Goal: Transaction & Acquisition: Download file/media

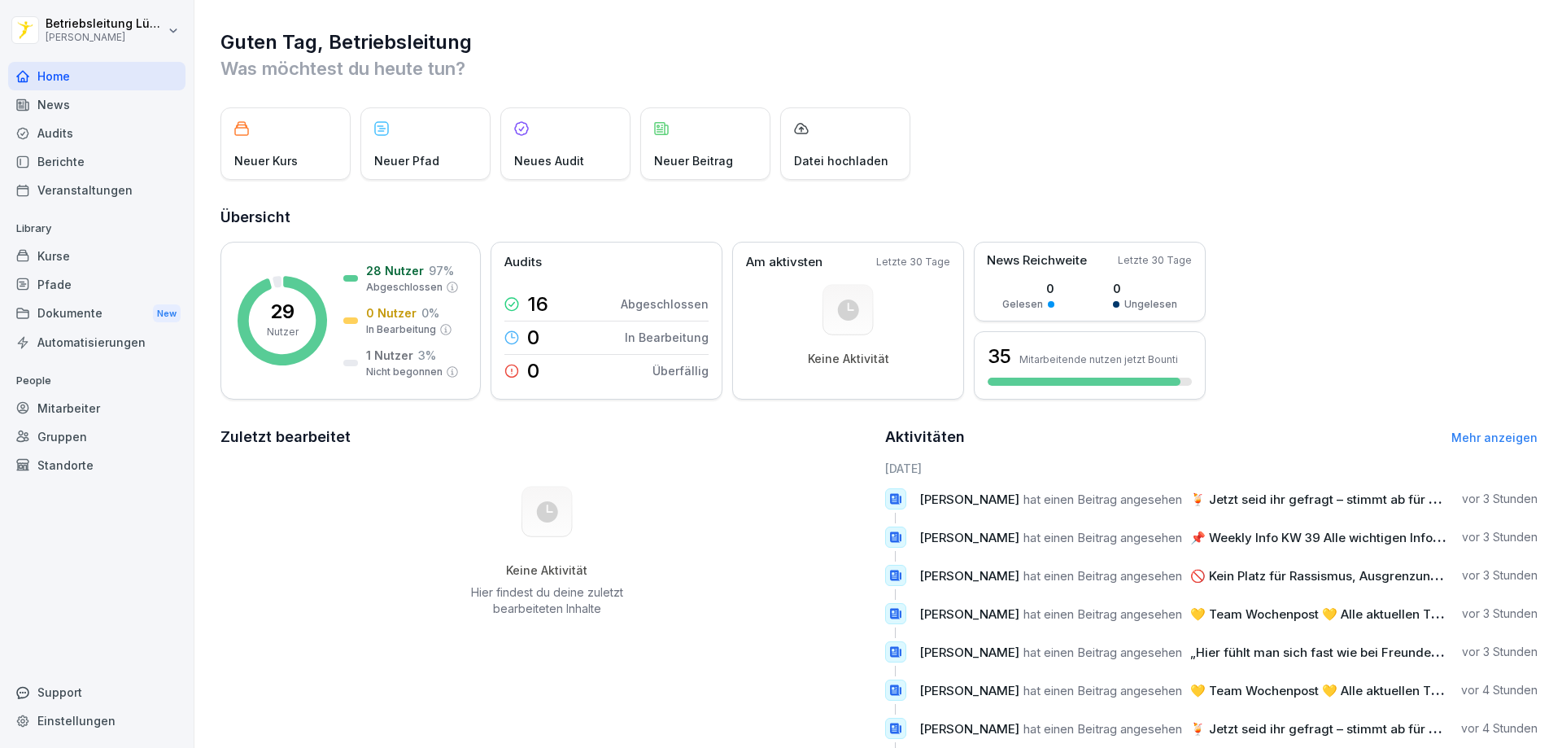
click at [56, 318] on div "Dokumente New" at bounding box center [96, 314] width 177 height 30
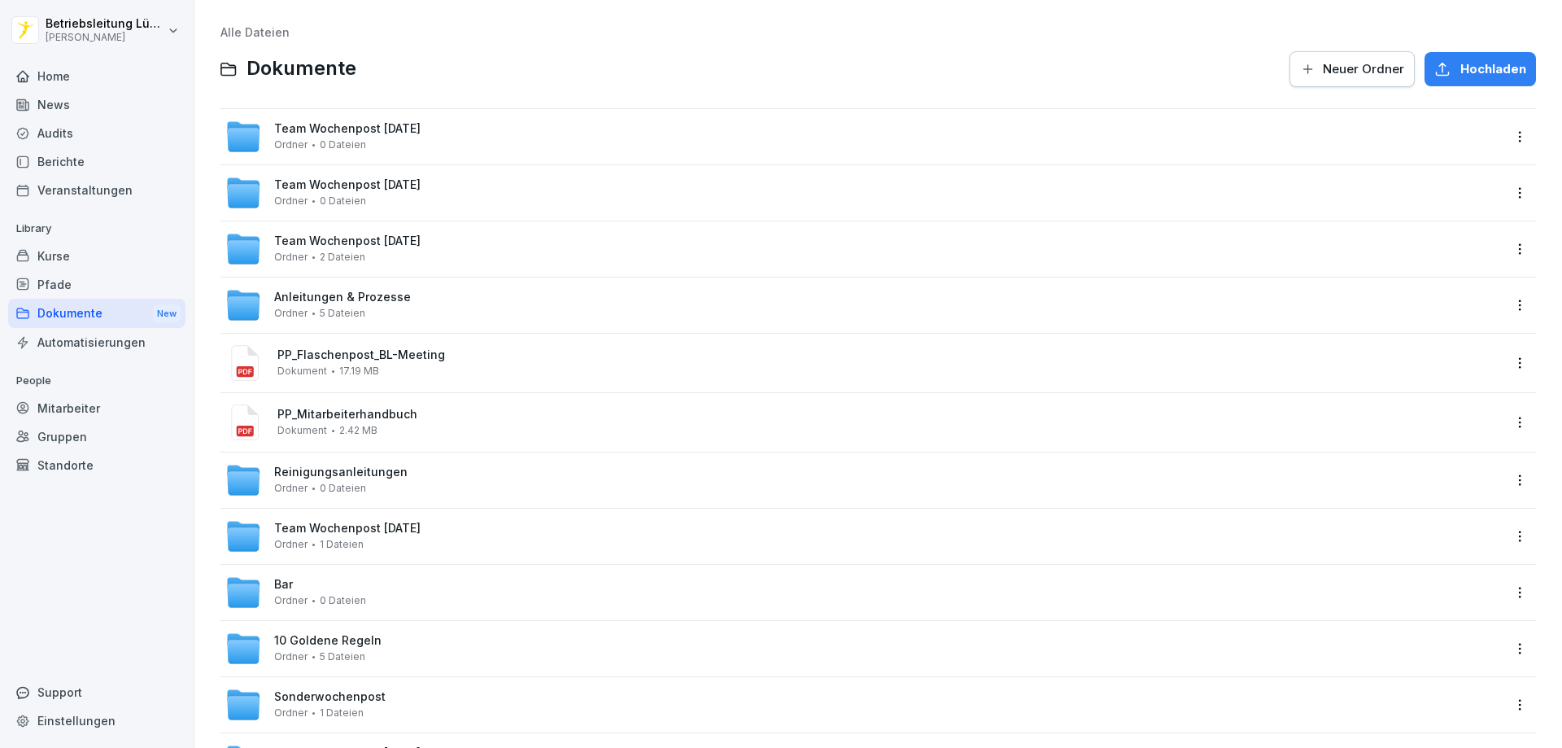
click at [331, 618] on div "Team Wochenpost [DATE] Ordner 0 Dateien Team Wochenpost [DATE] Ordner 0 Dateien…" at bounding box center [878, 590] width 1316 height 965
click at [375, 588] on div "Bar Ordner 0 Dateien" at bounding box center [863, 592] width 1277 height 36
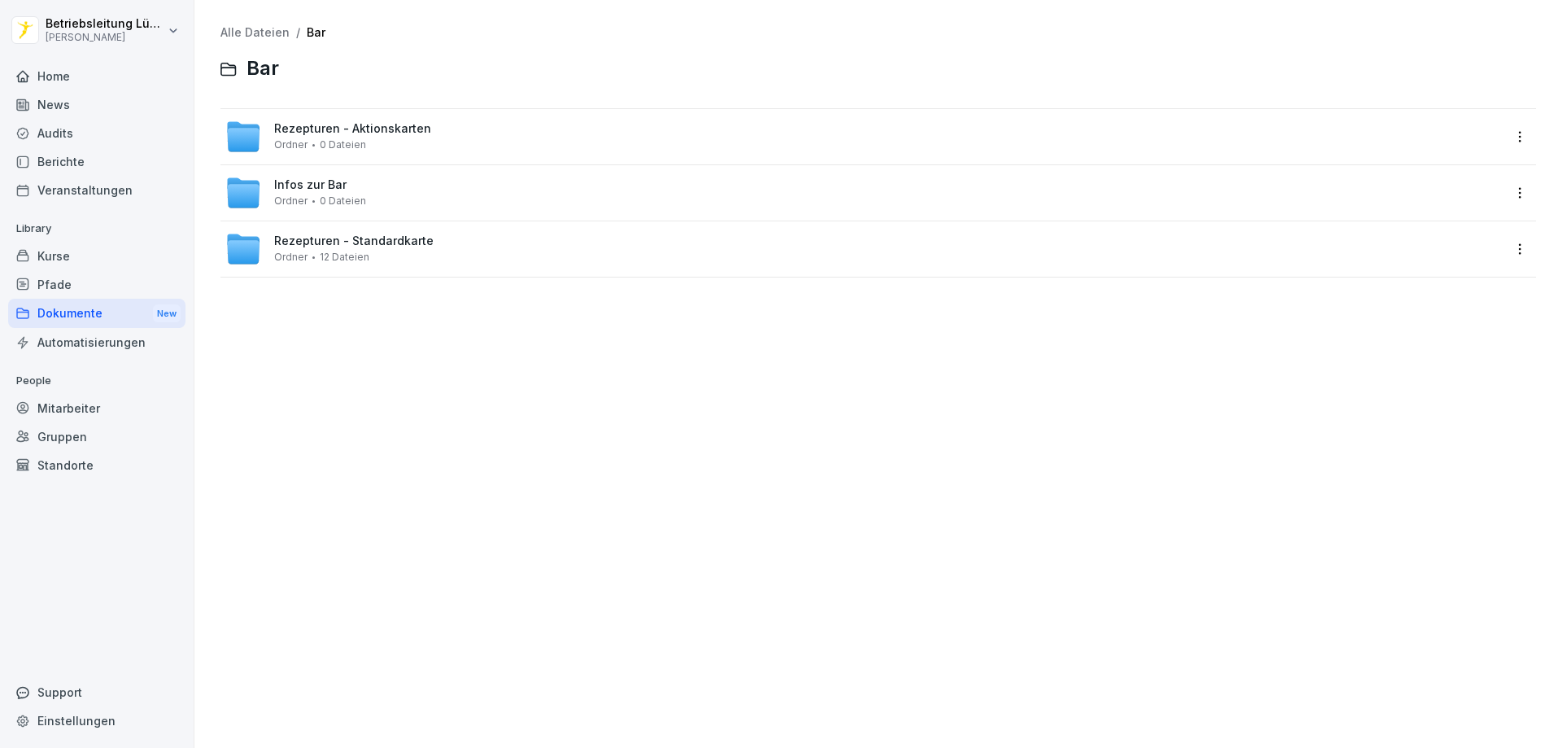
click at [387, 177] on div "Infos zur Bar Ordner 0 Dateien" at bounding box center [863, 193] width 1277 height 36
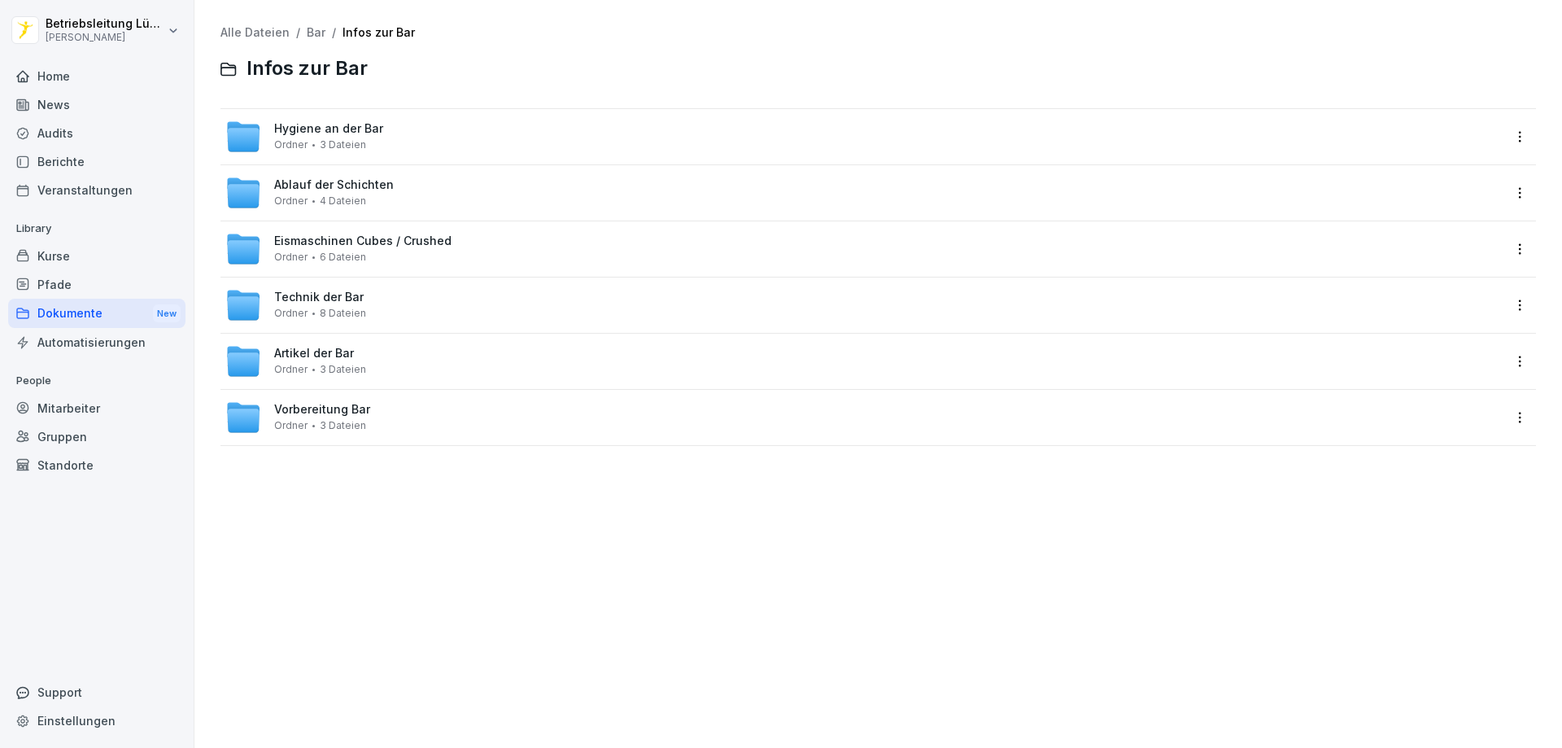
click at [382, 419] on div "Vorbereitung Bar Ordner 3 Dateien" at bounding box center [863, 417] width 1277 height 36
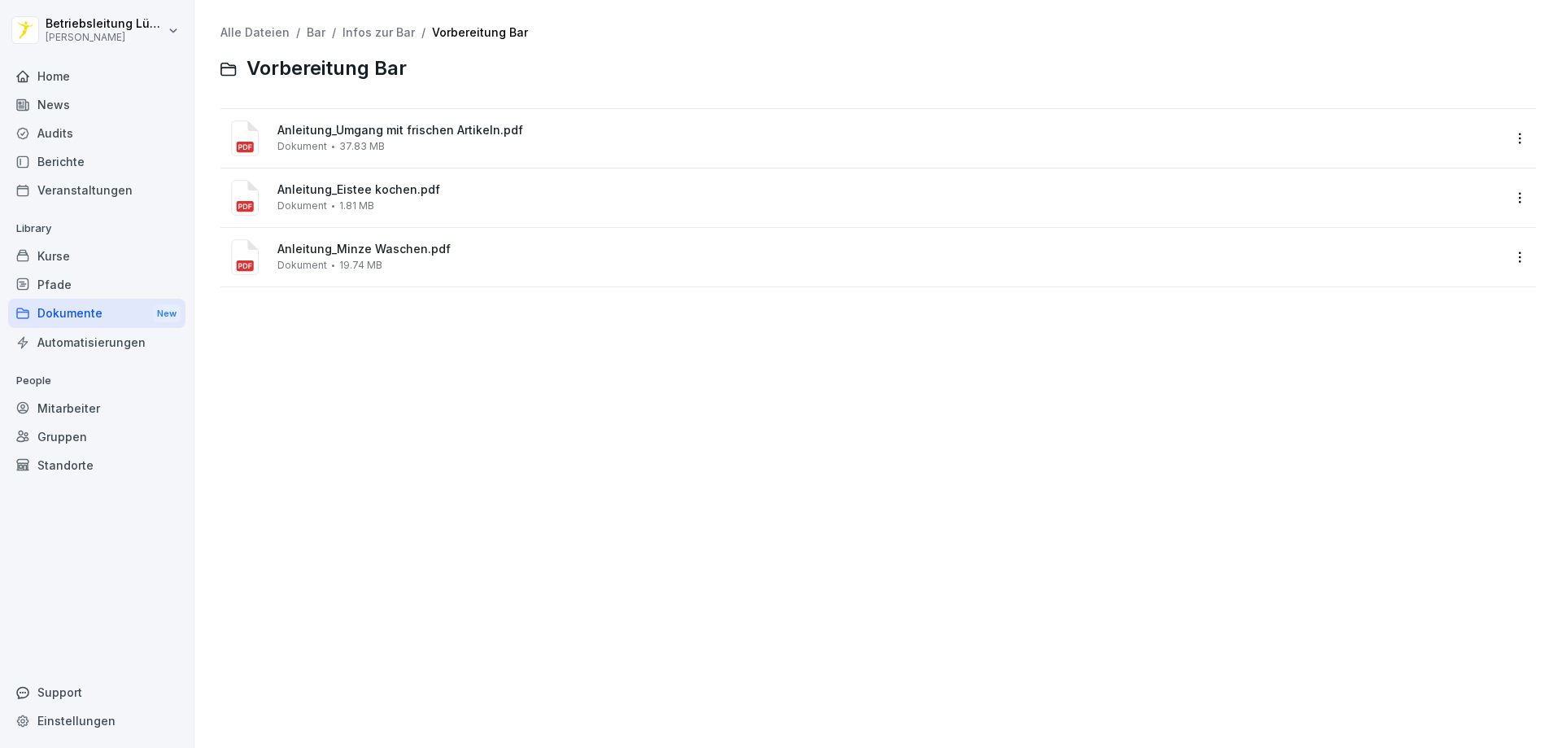
click at [350, 28] on link "Infos zur Bar" at bounding box center [379, 32] width 72 height 14
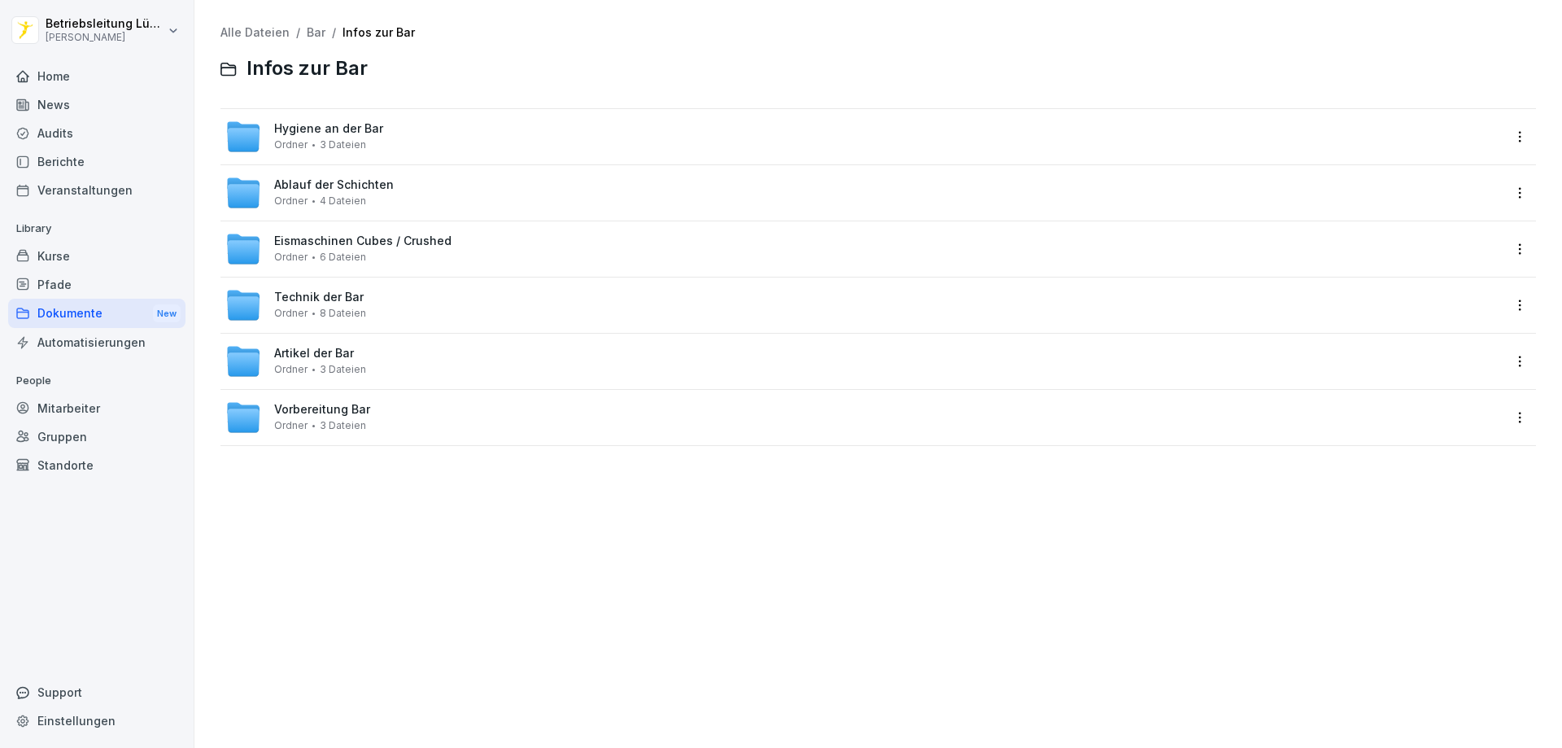
click at [330, 347] on span "Artikel der Bar" at bounding box center [314, 354] width 80 height 14
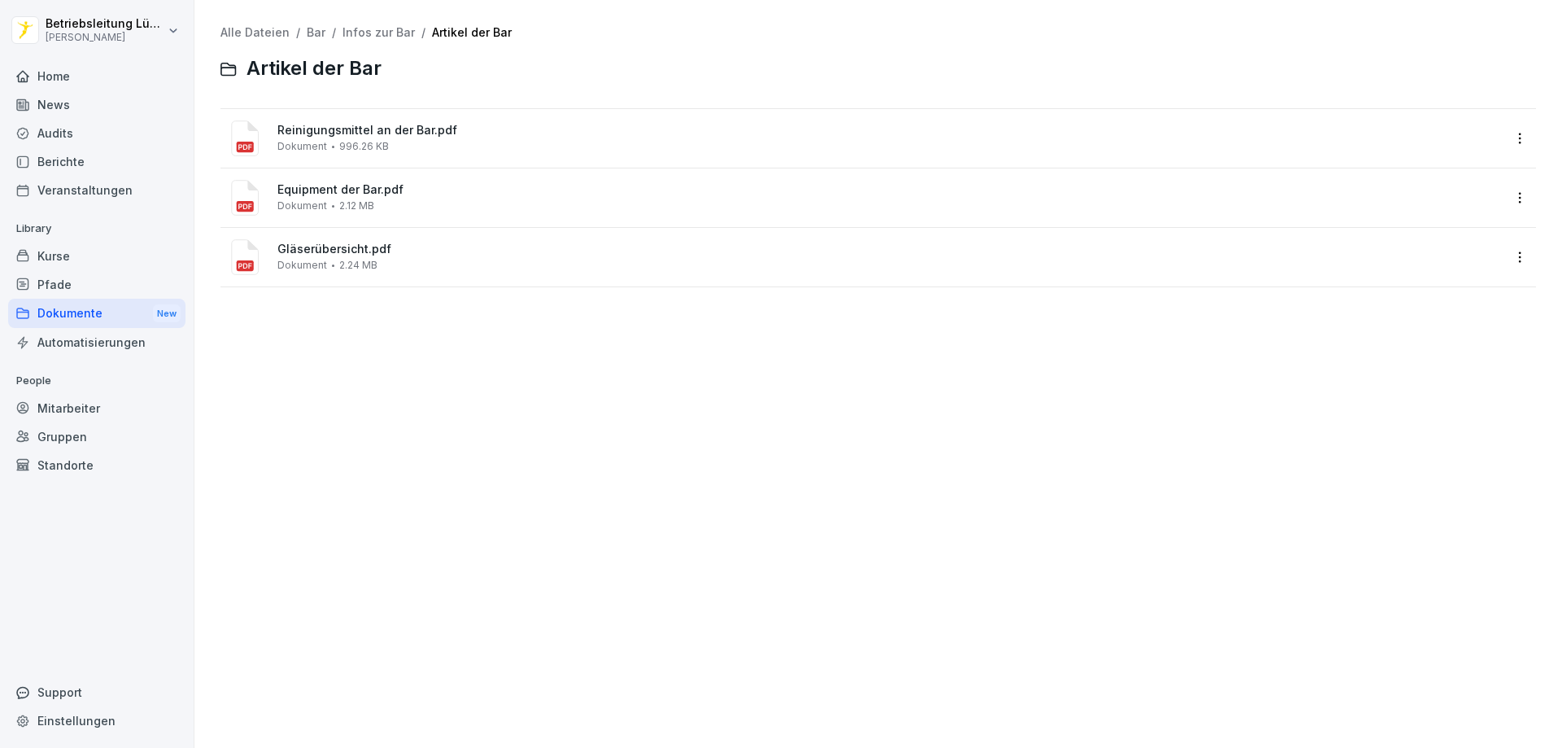
click at [364, 31] on link "Infos zur Bar" at bounding box center [379, 32] width 72 height 14
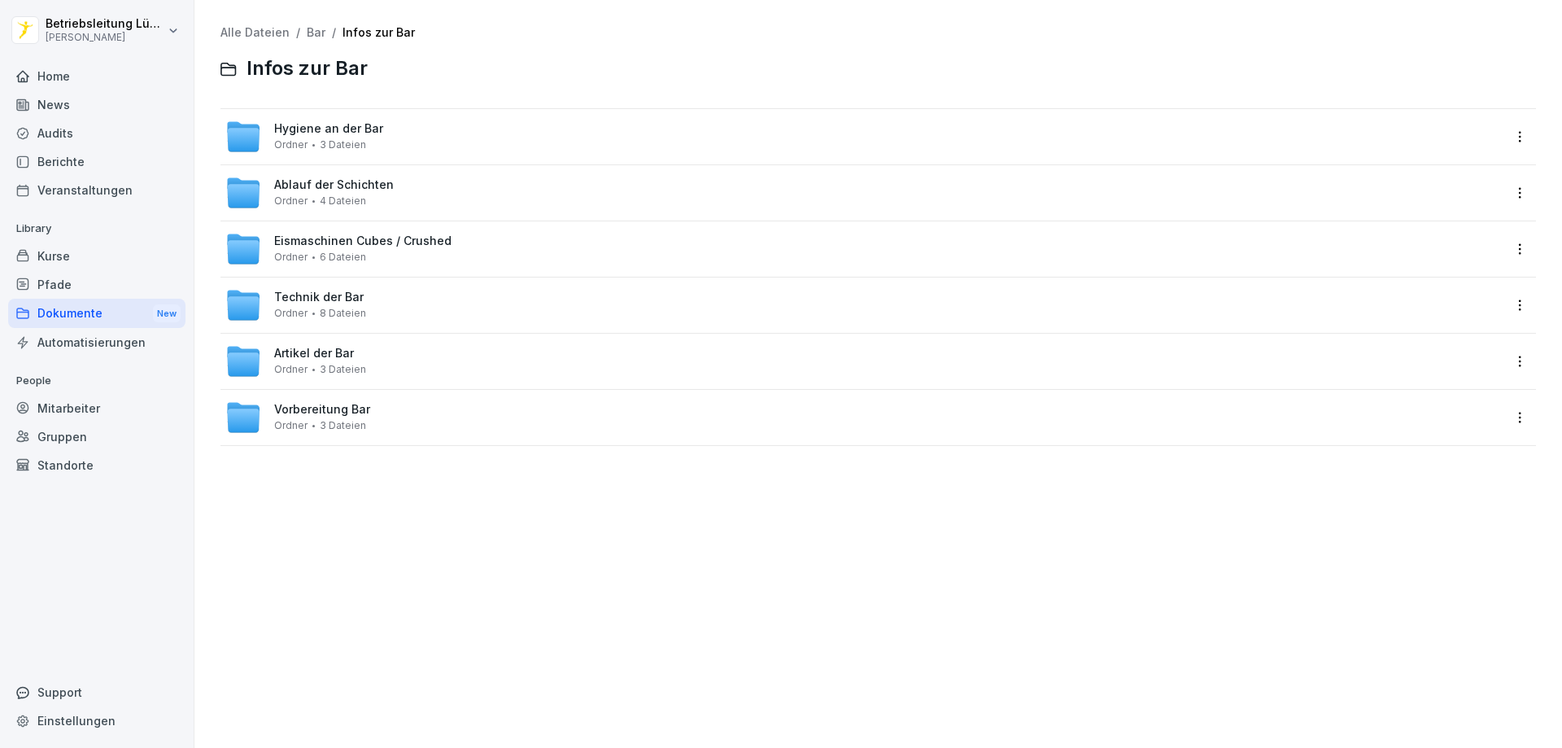
click at [318, 300] on span "Technik der Bar" at bounding box center [318, 297] width 89 height 14
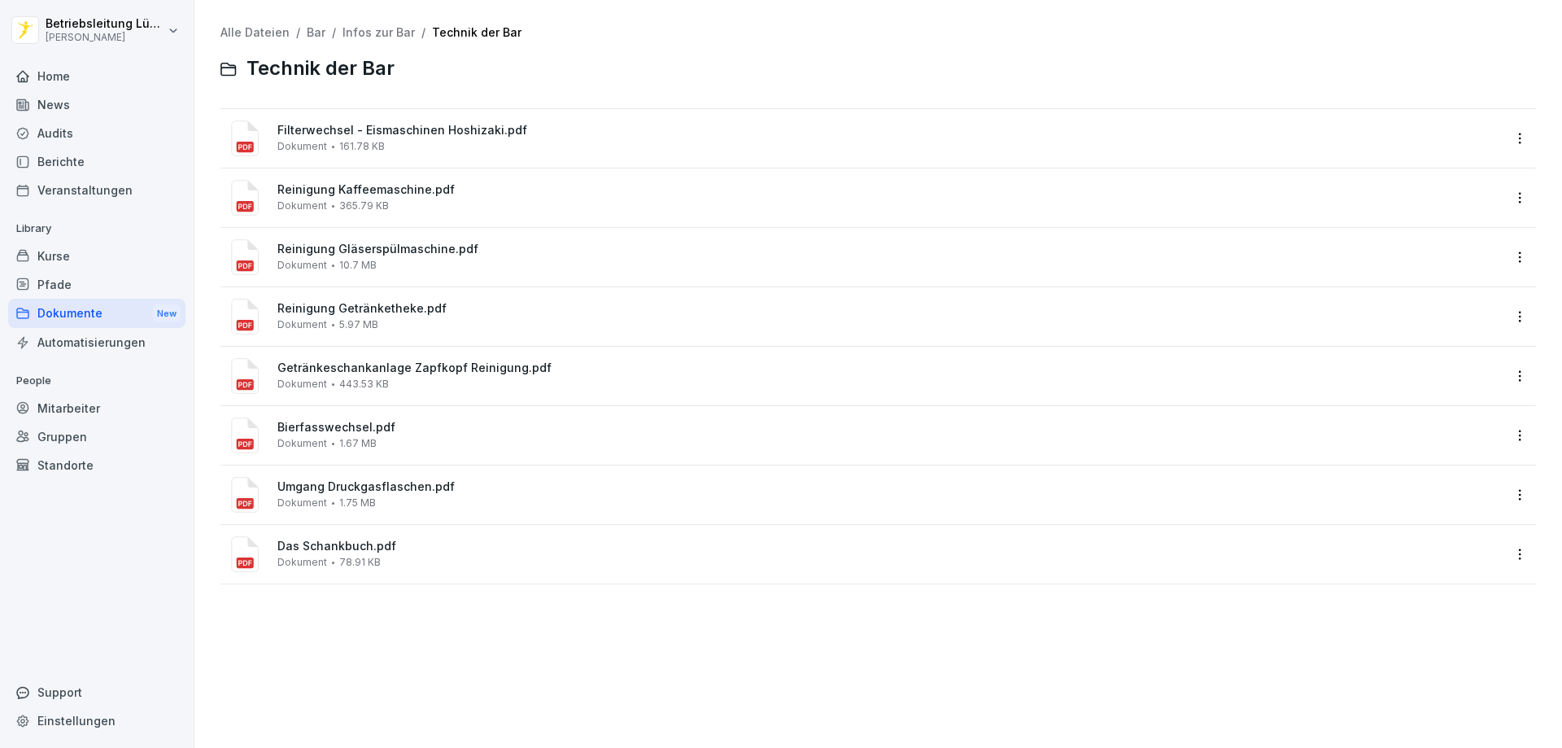
click at [381, 35] on link "Infos zur Bar" at bounding box center [379, 32] width 72 height 14
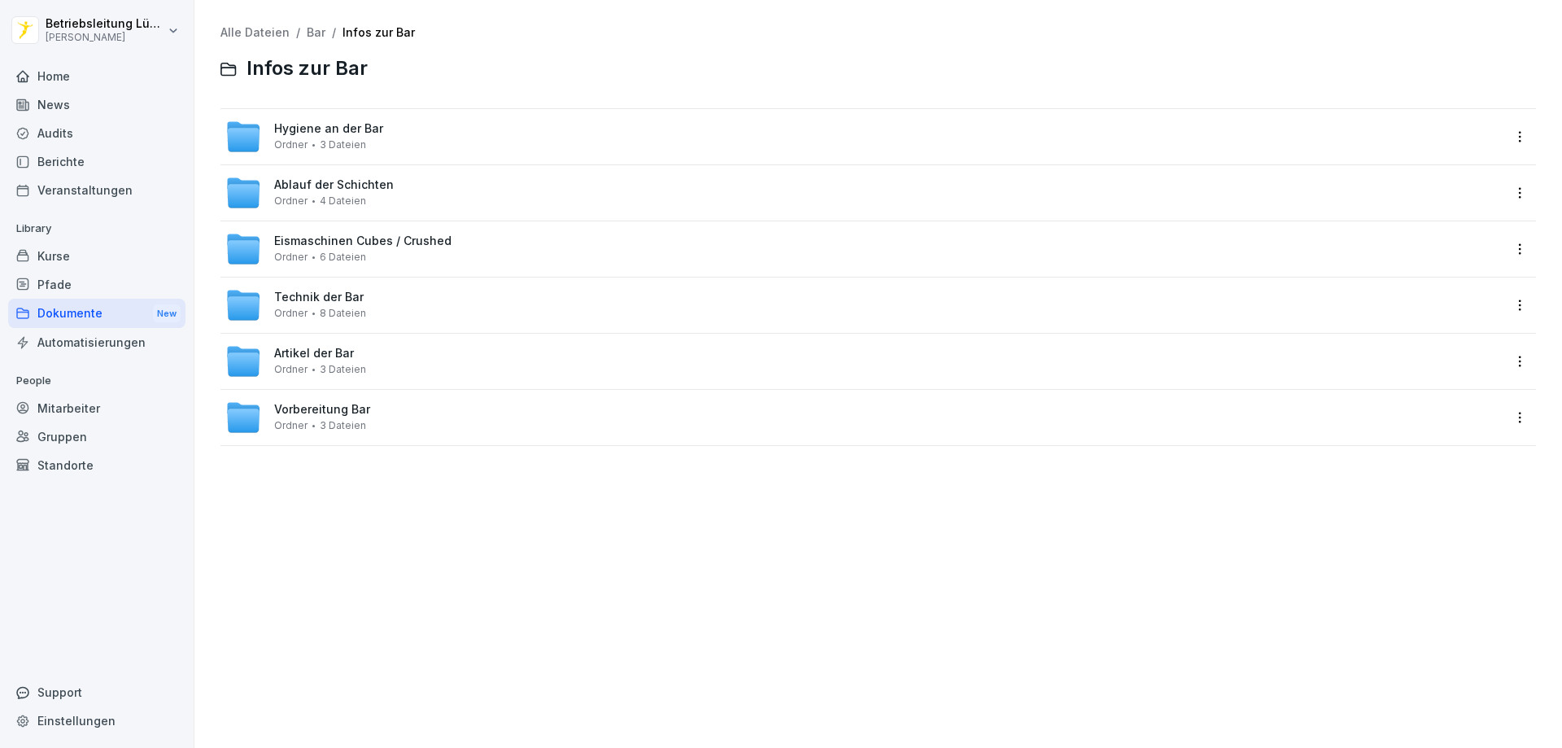
click at [319, 247] on span "Eismaschinen Cubes / Crushed" at bounding box center [362, 241] width 177 height 14
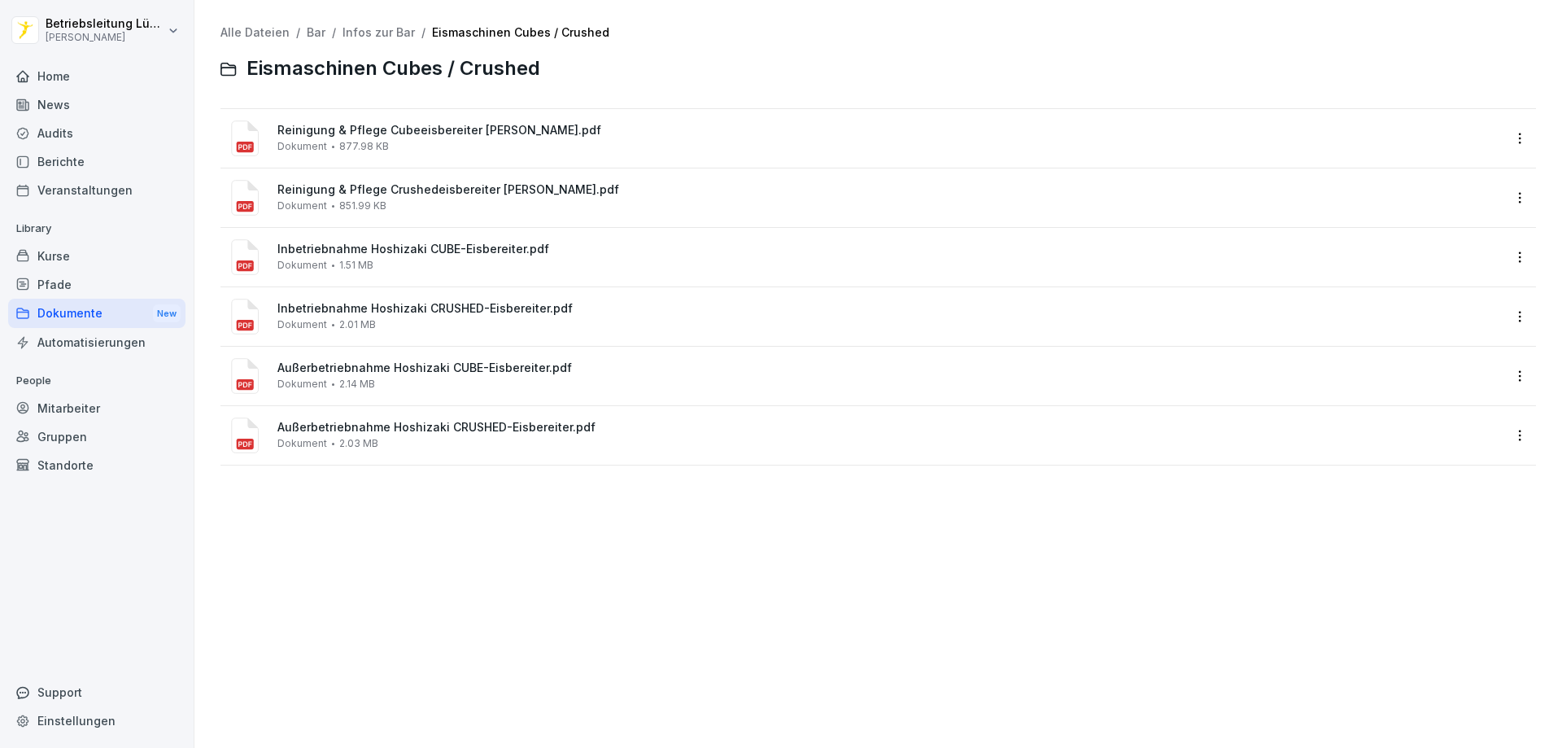
click at [377, 25] on link "Infos zur Bar" at bounding box center [379, 32] width 72 height 14
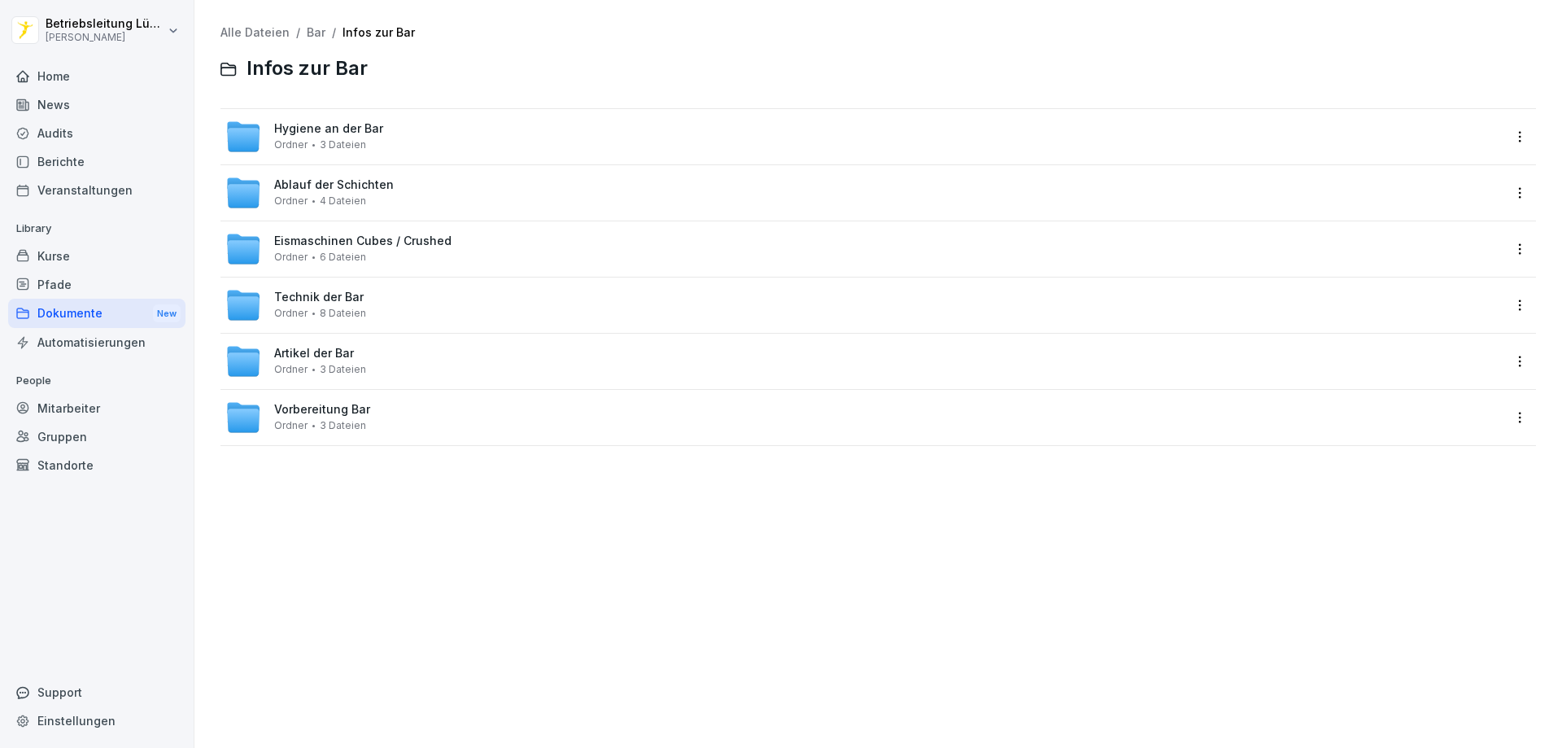
click at [327, 188] on span "Ablauf der Schichten" at bounding box center [334, 185] width 120 height 14
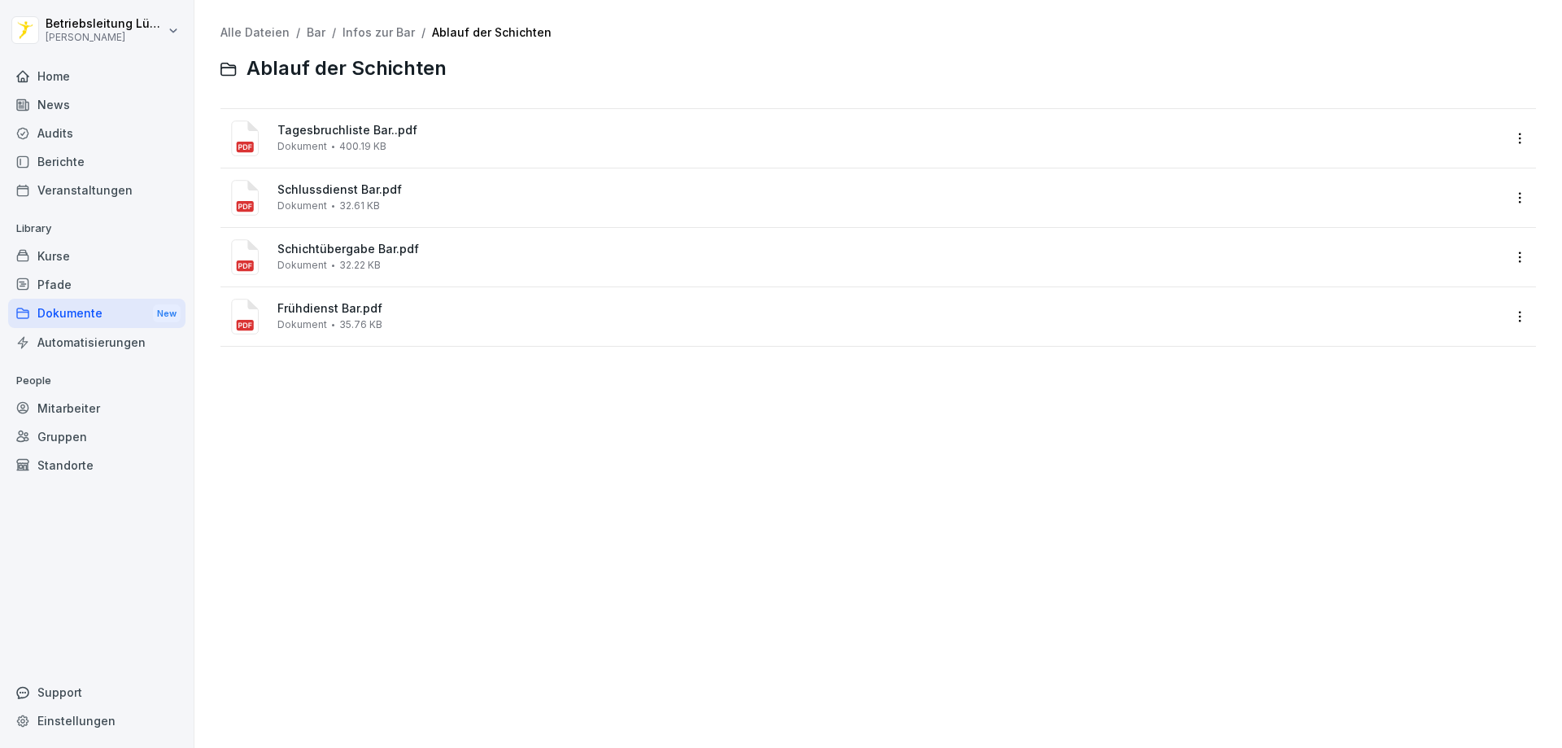
click at [338, 312] on span "Frühdienst Bar.pdf" at bounding box center [889, 309] width 1224 height 14
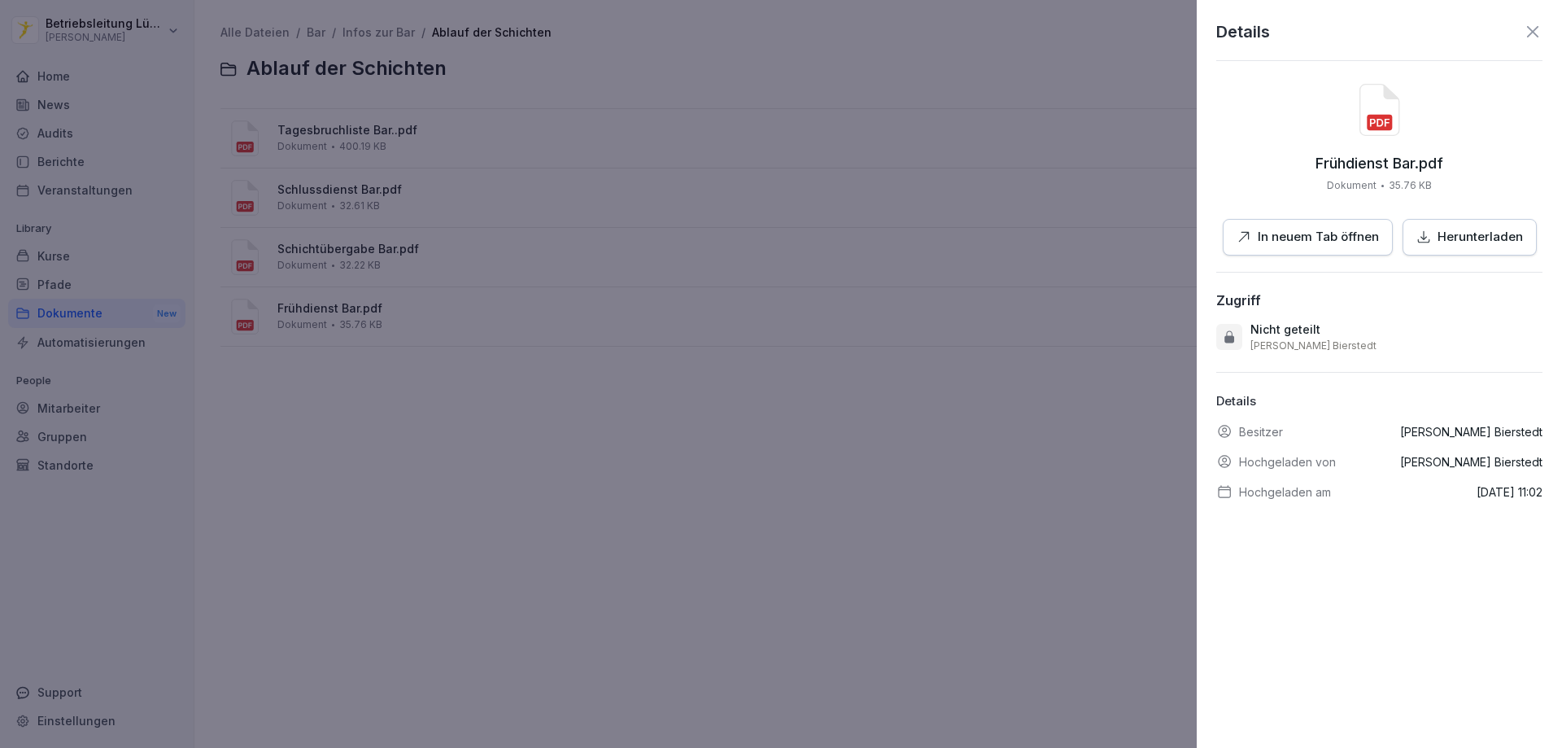
click at [1260, 242] on p "In neuem Tab öffnen" at bounding box center [1318, 237] width 121 height 19
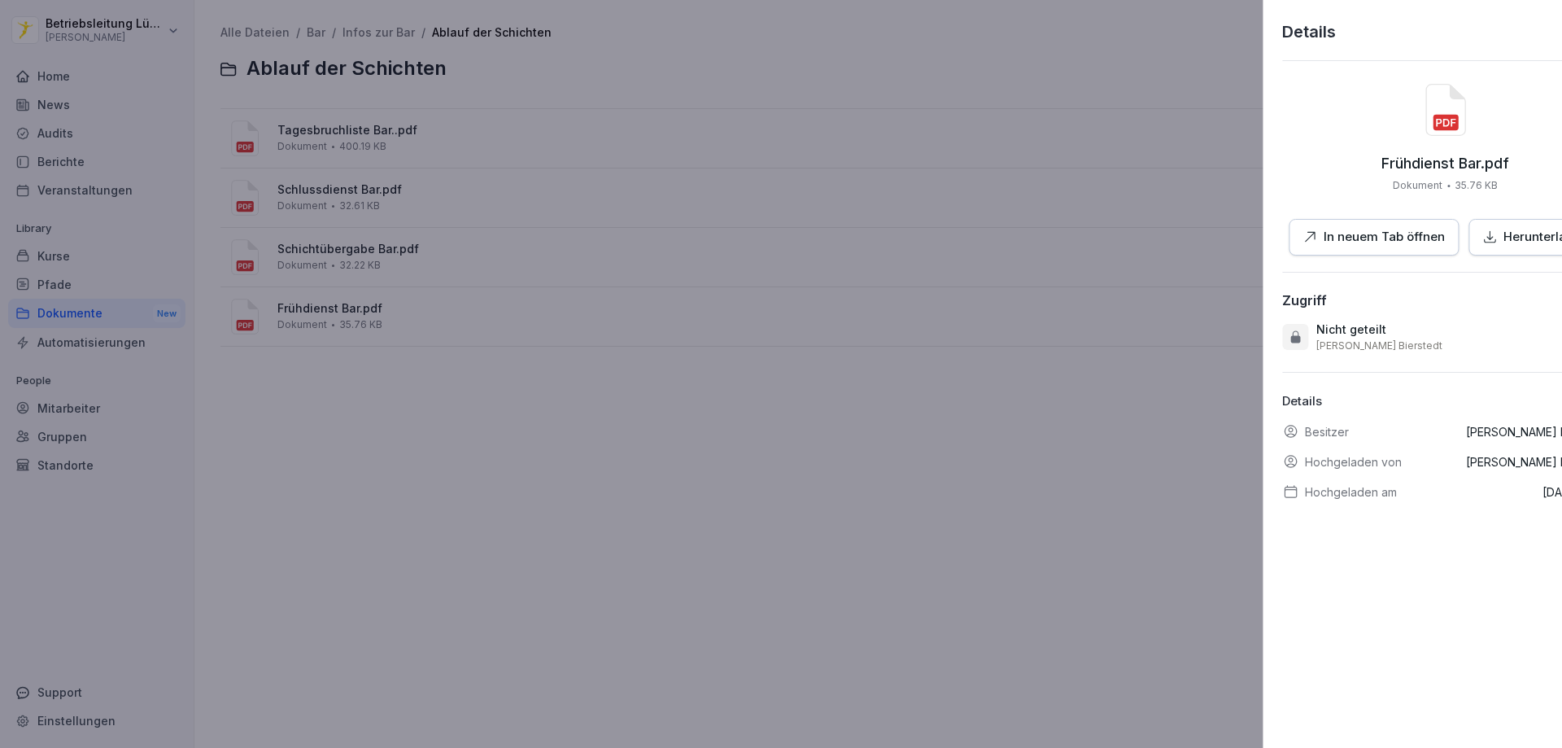
drag, startPoint x: 415, startPoint y: 474, endPoint x: 410, endPoint y: 458, distance: 16.2
click at [413, 465] on div at bounding box center [781, 374] width 1562 height 748
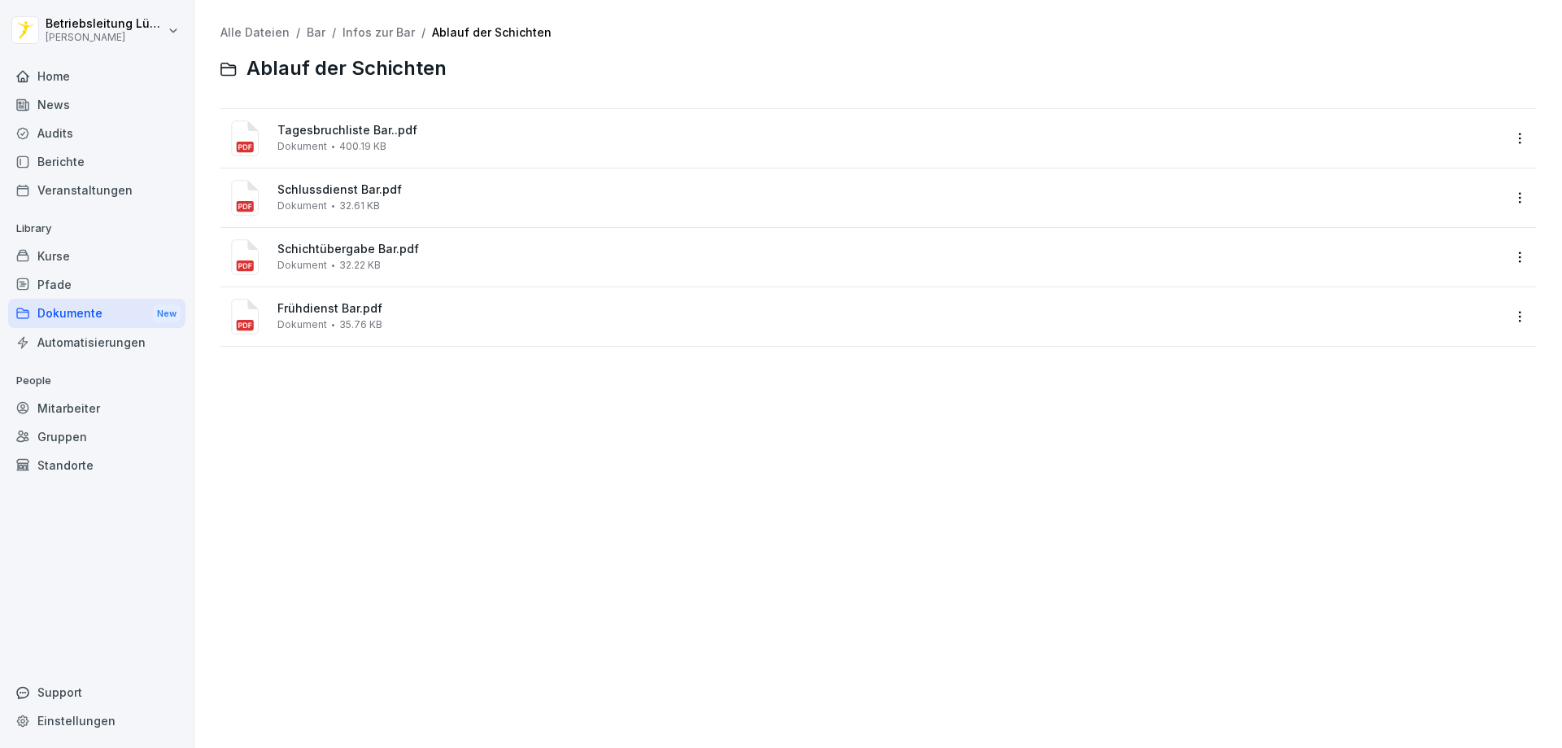
click at [322, 186] on span "Schlussdienst Bar.pdf" at bounding box center [889, 190] width 1224 height 14
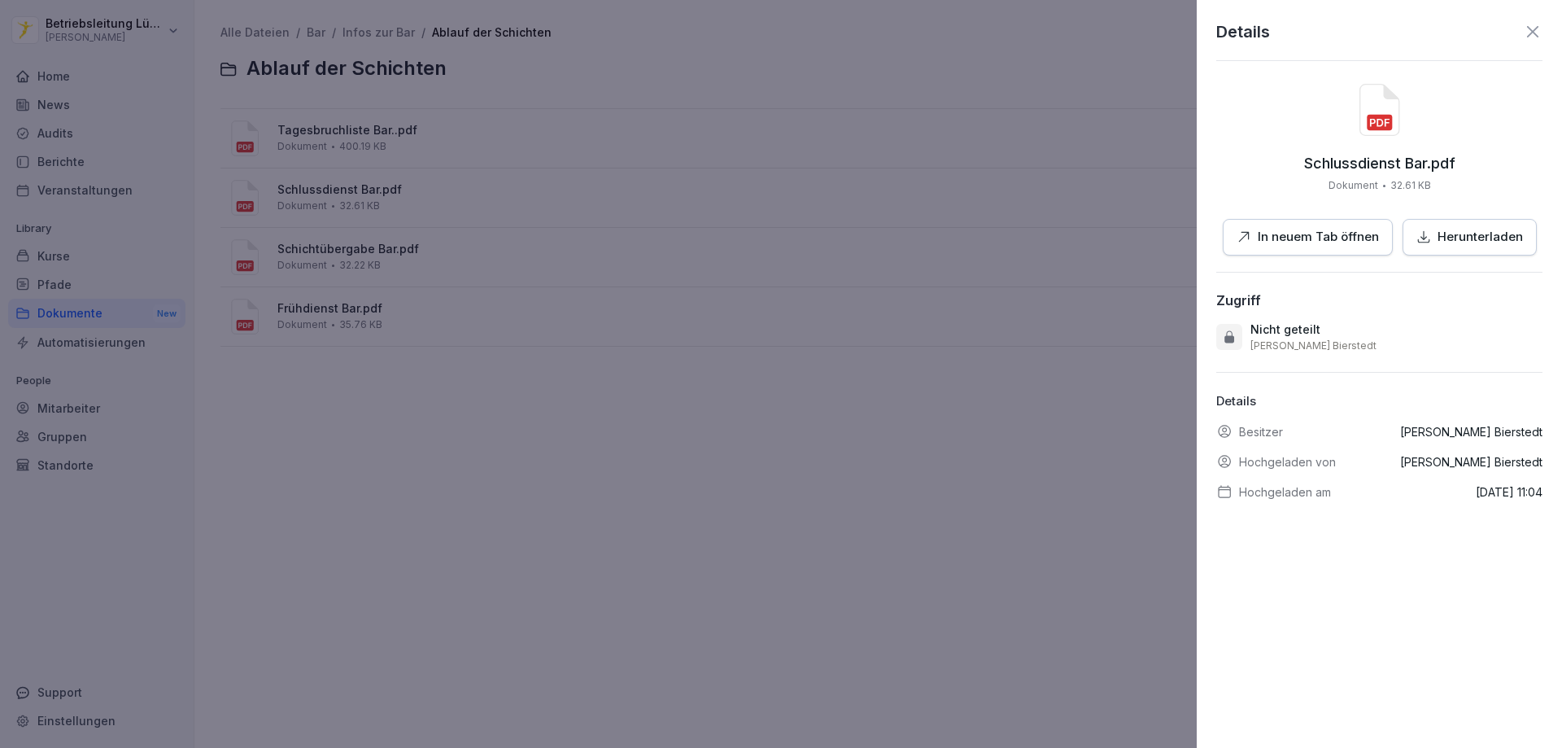
click at [1320, 227] on button "In neuem Tab öffnen" at bounding box center [1308, 237] width 170 height 37
click at [364, 333] on div at bounding box center [781, 374] width 1562 height 748
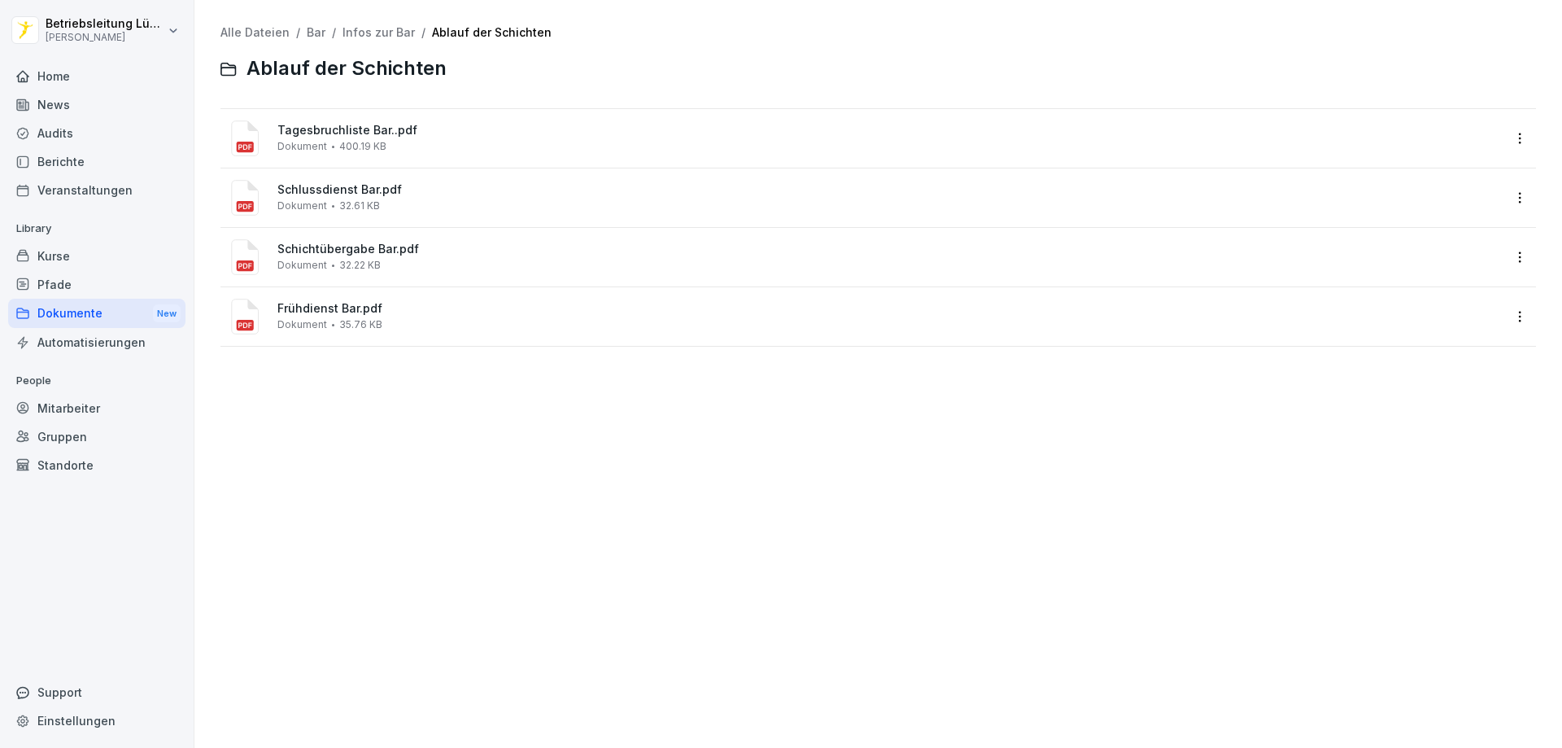
click at [334, 250] on span "Schichtübergabe Bar.pdf" at bounding box center [889, 249] width 1224 height 14
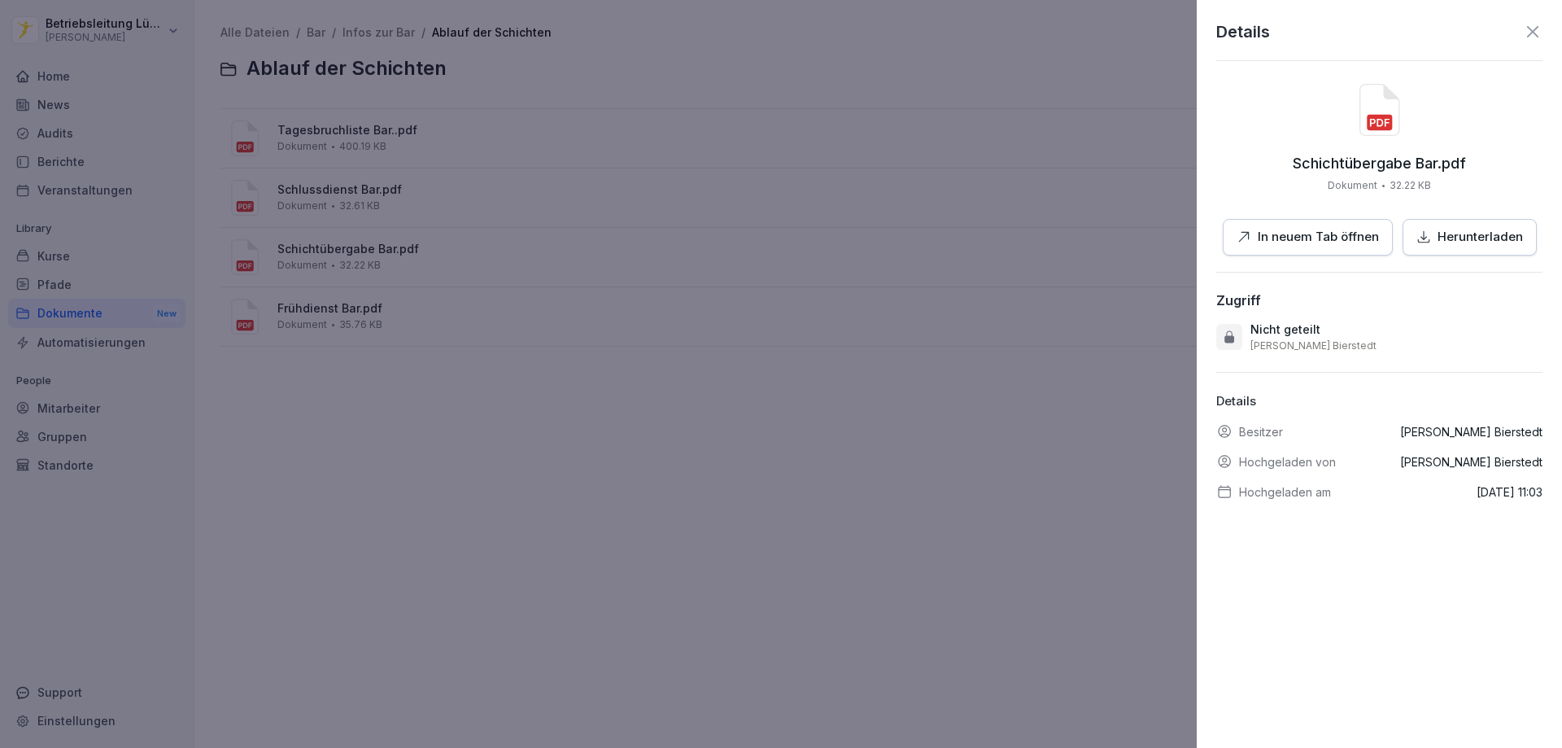
click at [1303, 234] on p "In neuem Tab öffnen" at bounding box center [1318, 237] width 121 height 19
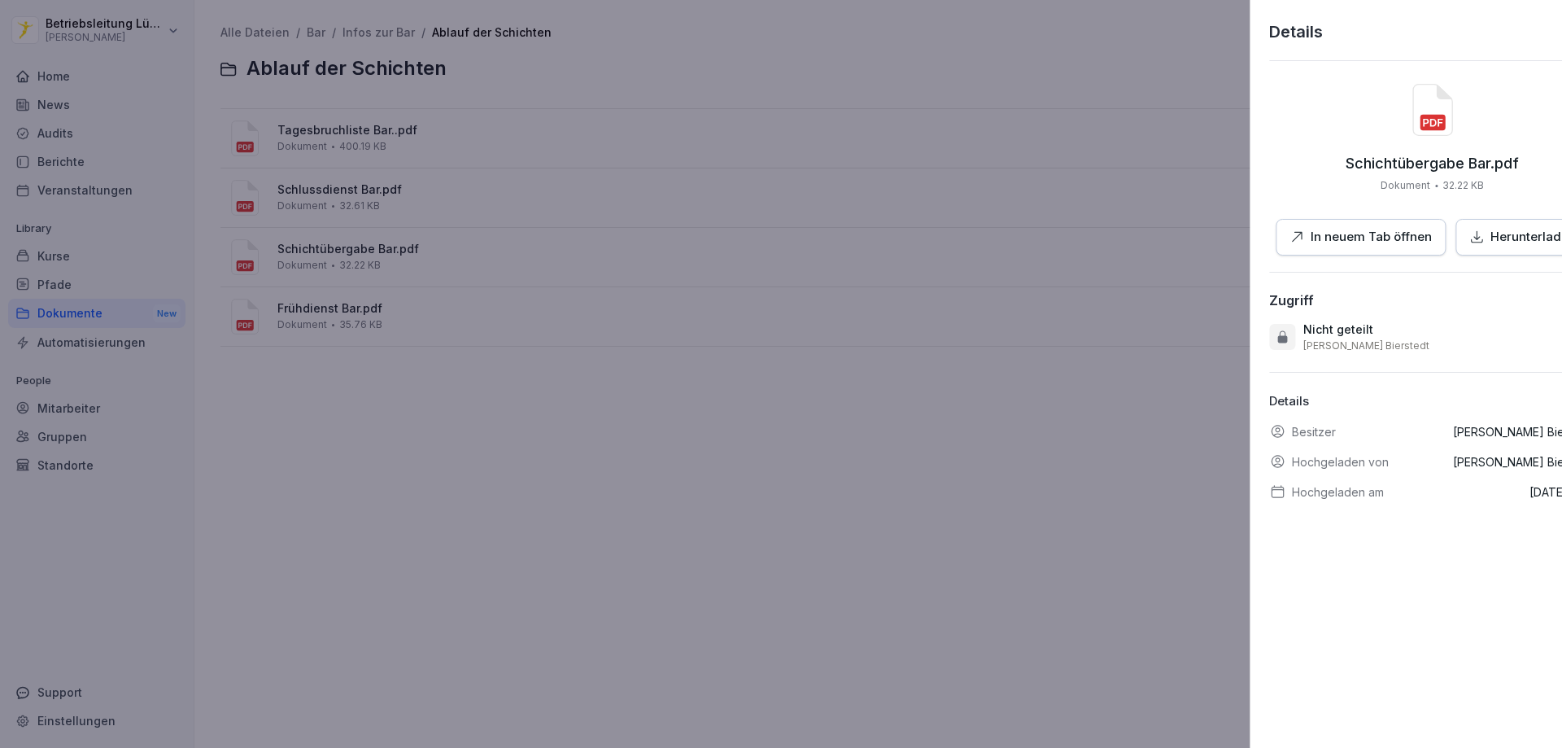
click at [400, 487] on div at bounding box center [781, 374] width 1562 height 748
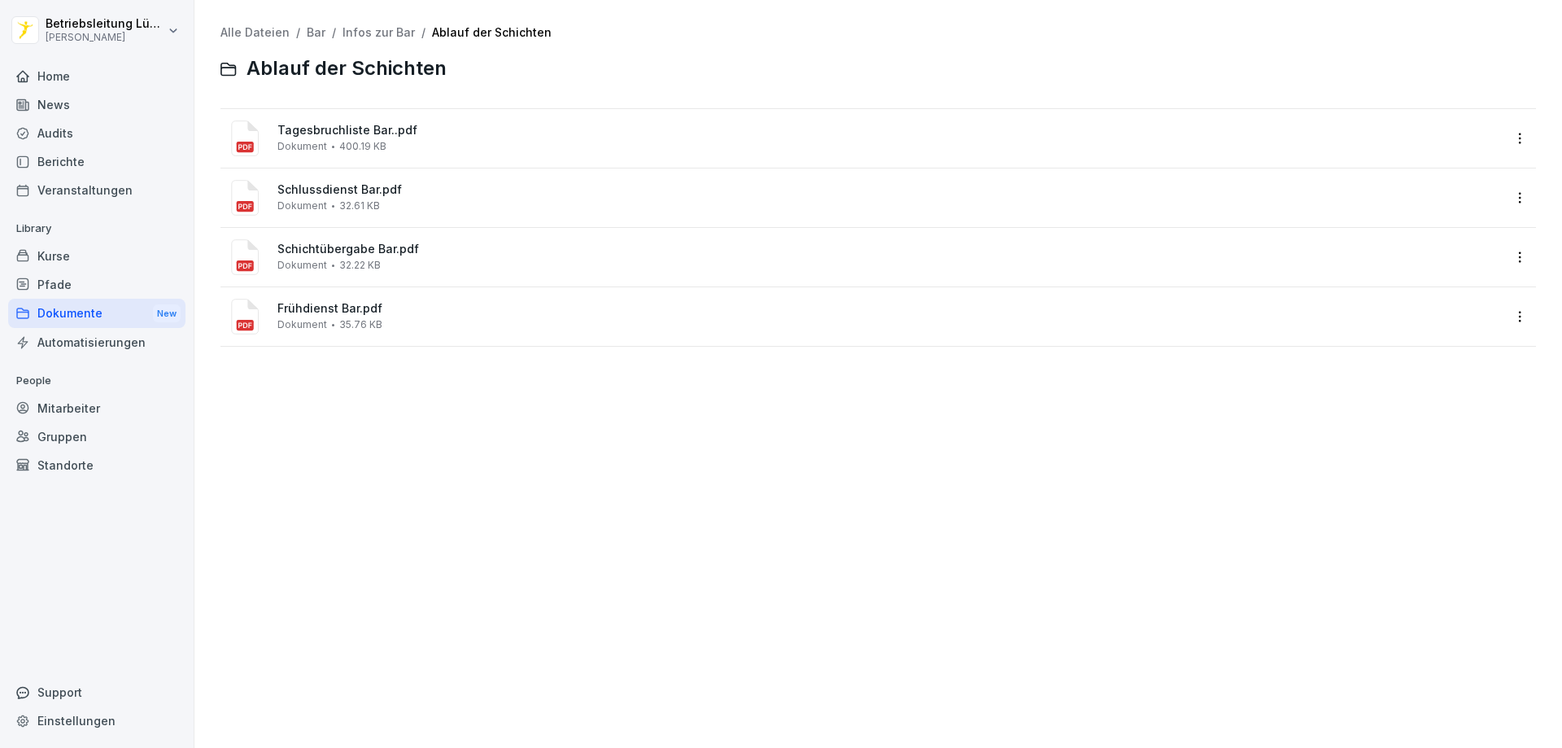
click at [351, 127] on span "Tagesbruchliste Bar..pdf" at bounding box center [889, 131] width 1224 height 14
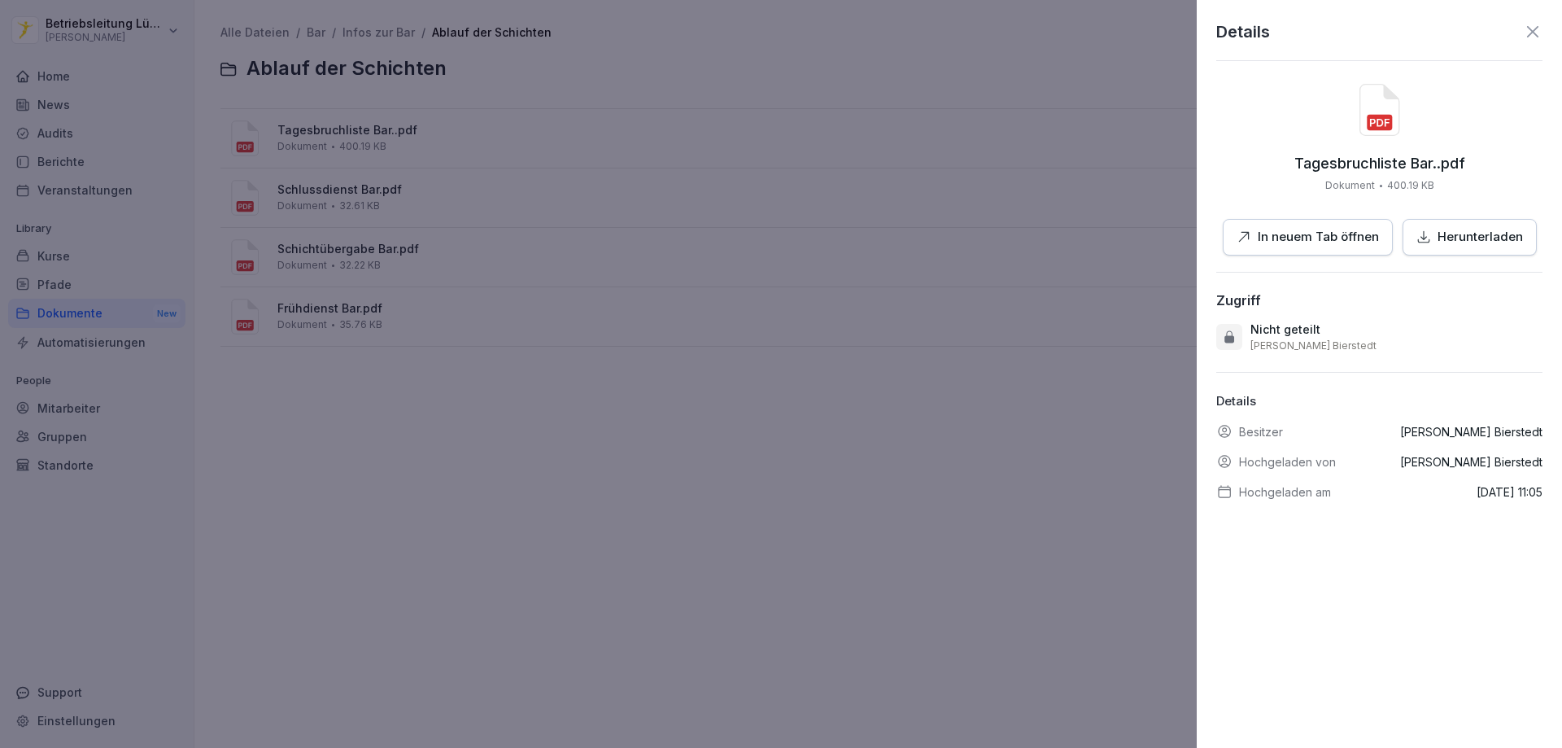
click at [1279, 237] on p "In neuem Tab öffnen" at bounding box center [1318, 237] width 121 height 19
